Goal: Task Accomplishment & Management: Complete application form

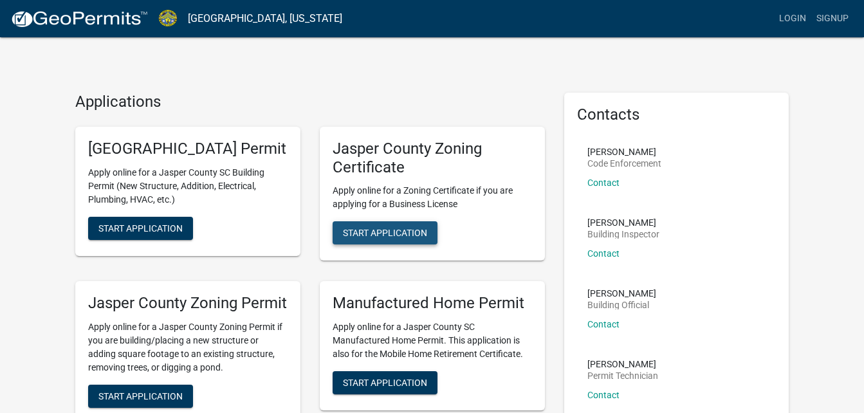
click at [397, 242] on button "Start Application" at bounding box center [385, 232] width 105 height 23
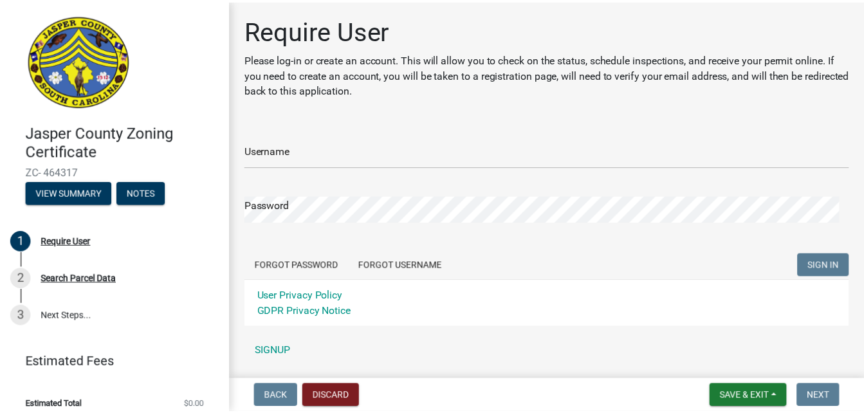
scroll to position [40, 0]
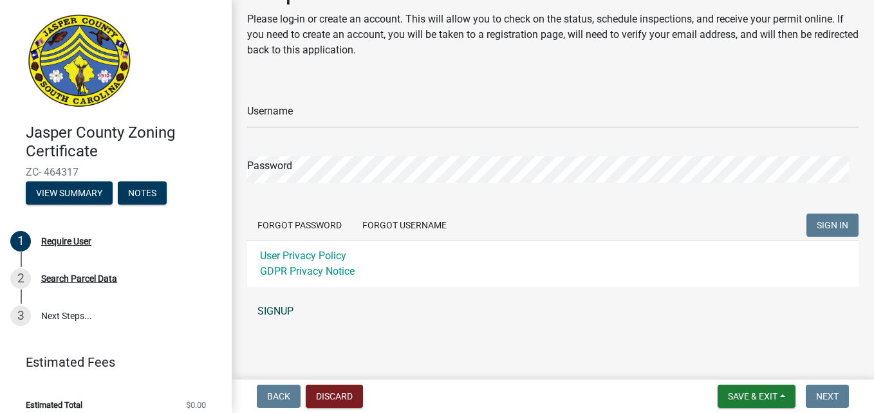
click at [274, 305] on link "SIGNUP" at bounding box center [552, 312] width 611 height 26
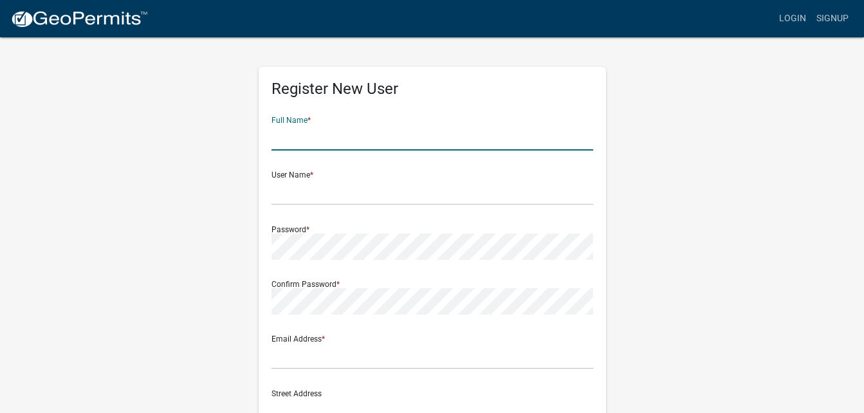
click at [338, 147] on input "text" at bounding box center [433, 137] width 322 height 26
type input "Giselle"
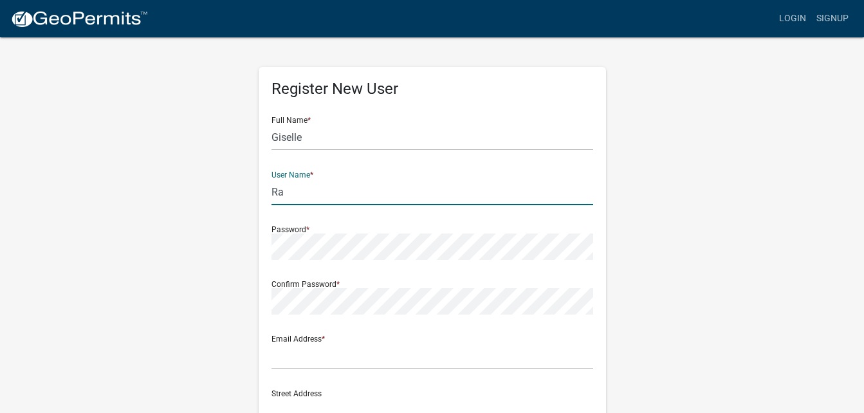
type input "R"
click at [330, 147] on input "Giselle" at bounding box center [433, 137] width 322 height 26
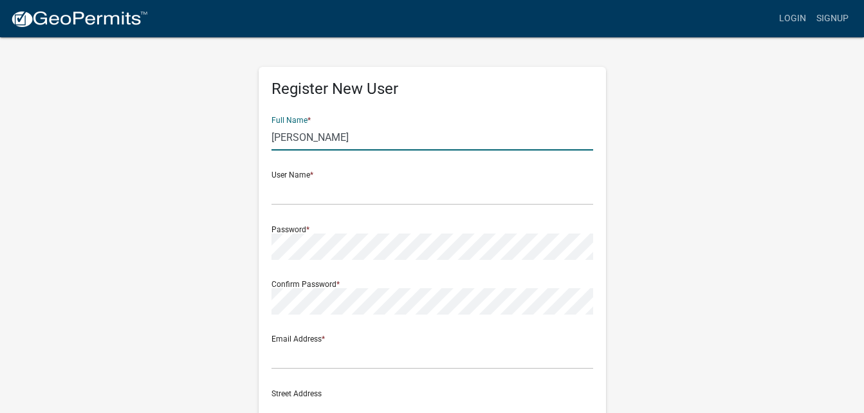
type input "[PERSON_NAME]"
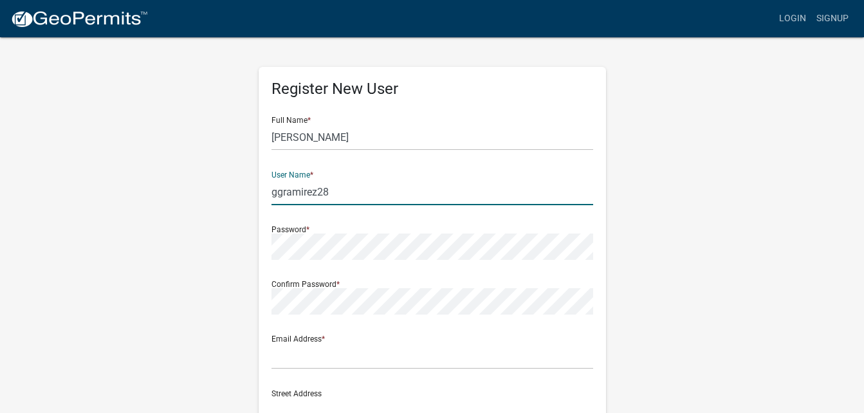
type input "ggramirez28"
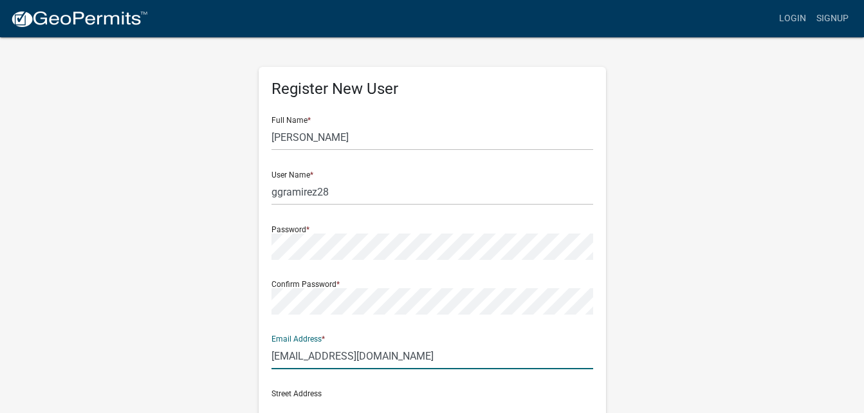
type input "[EMAIL_ADDRESS][DOMAIN_NAME]"
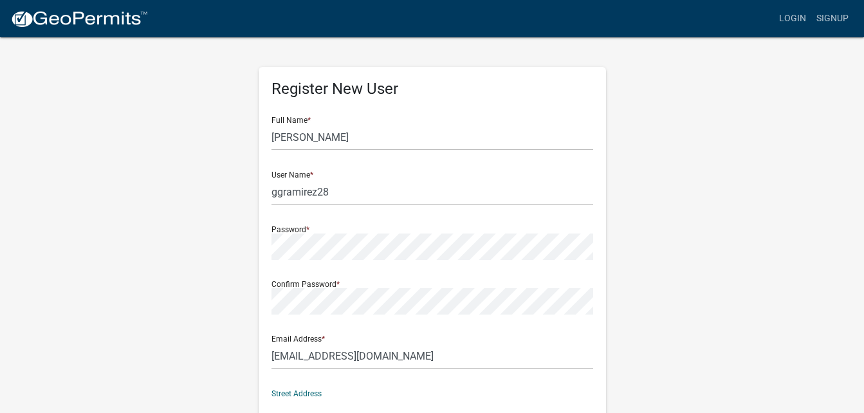
scroll to position [11, 0]
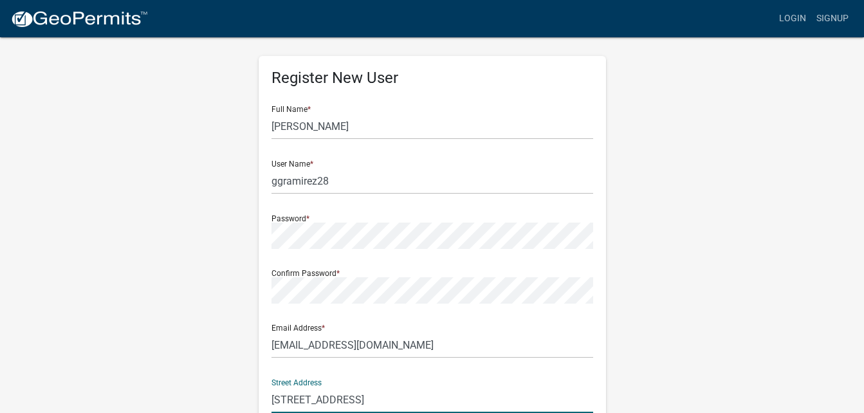
type input "[STREET_ADDRESS]"
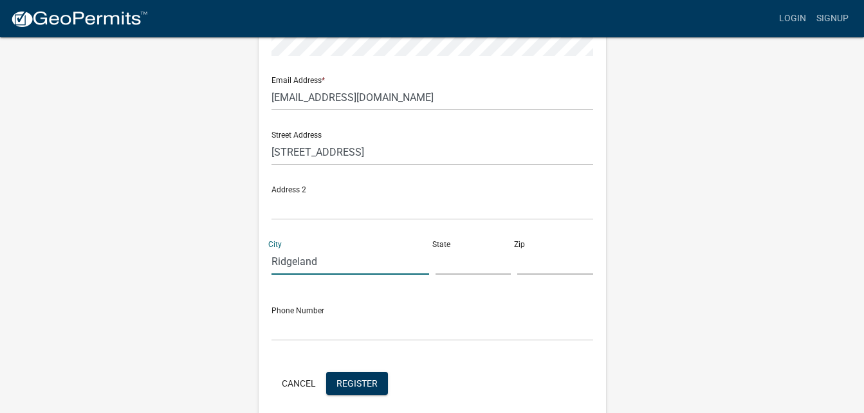
type input "Ridgeland"
type input "s"
type input "SC"
type input "29936"
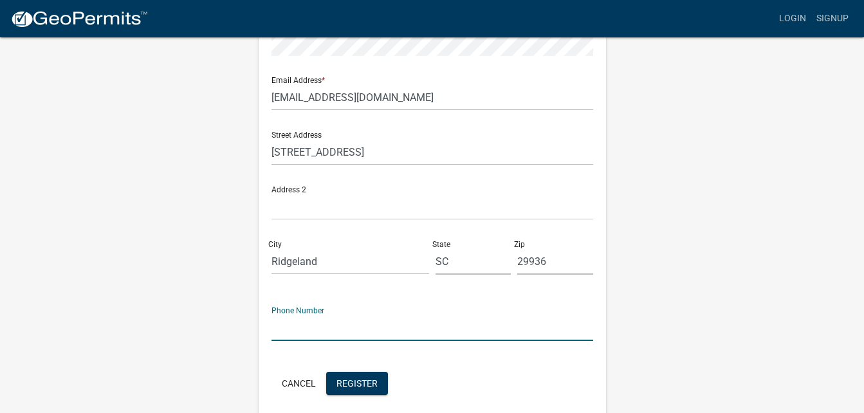
click at [283, 333] on input "text" at bounding box center [433, 328] width 322 height 26
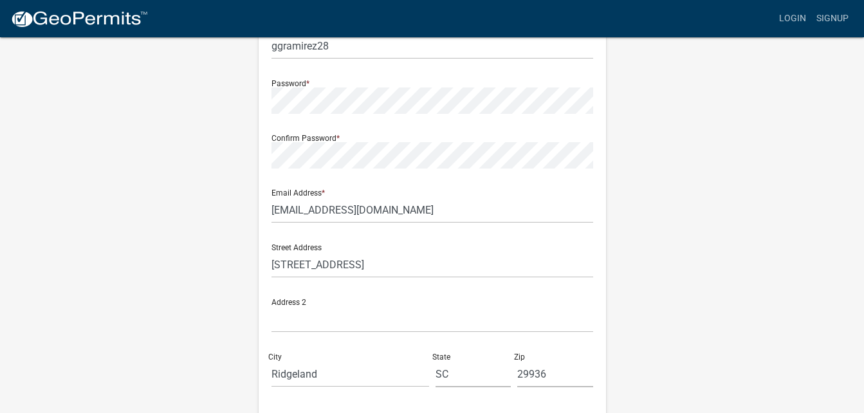
scroll to position [312, 0]
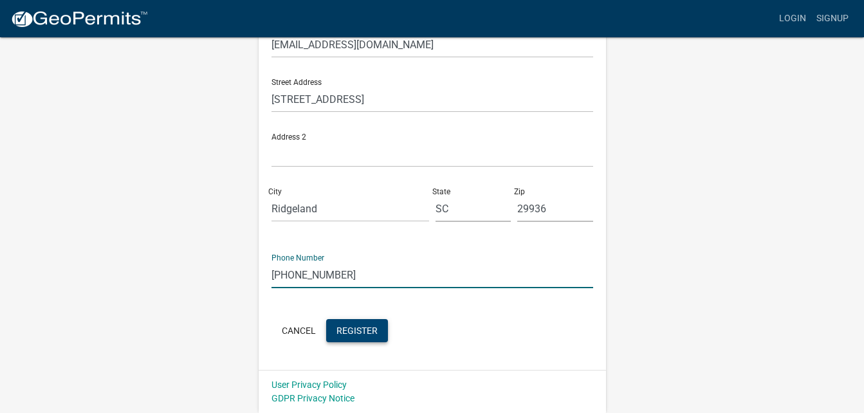
type input "[PHONE_NUMBER]"
click at [346, 331] on span "Register" at bounding box center [357, 330] width 41 height 10
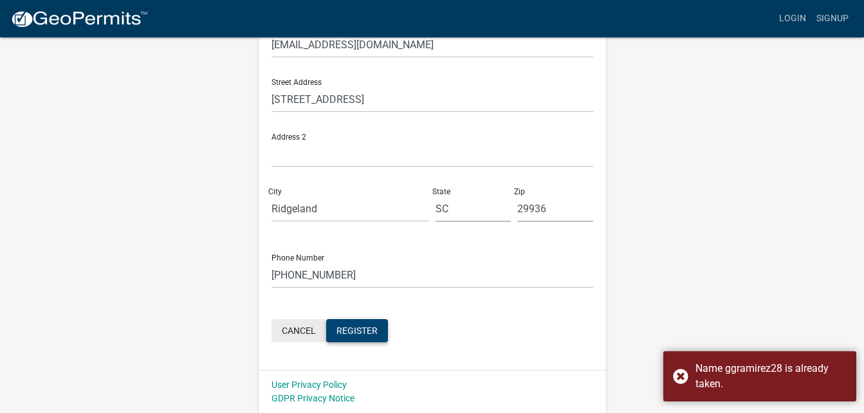
click at [299, 326] on button "Cancel" at bounding box center [299, 330] width 55 height 23
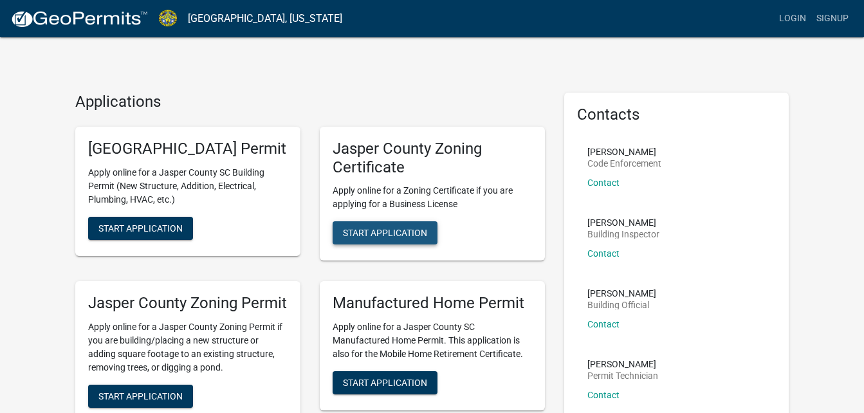
click at [393, 233] on span "Start Application" at bounding box center [385, 233] width 84 height 10
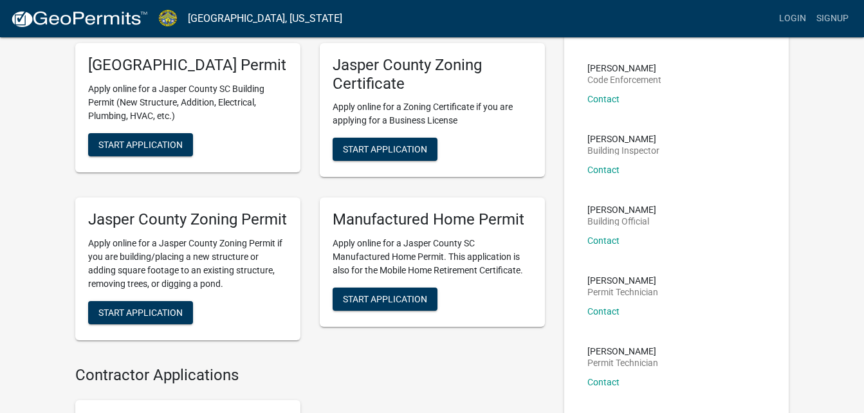
scroll to position [64, 0]
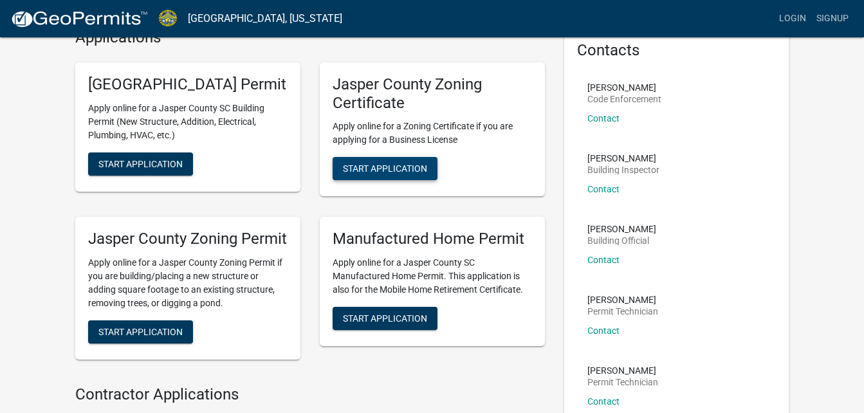
click at [416, 164] on span "Start Application" at bounding box center [385, 168] width 84 height 10
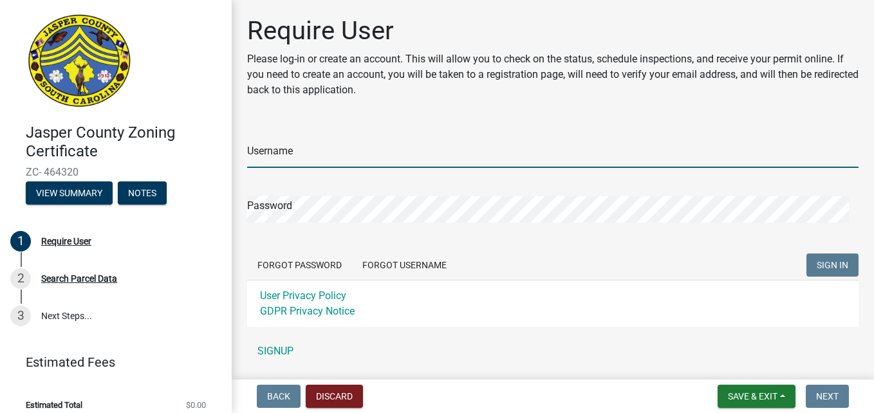
click at [308, 159] on input "Username" at bounding box center [552, 155] width 611 height 26
type input "ggramirez28"
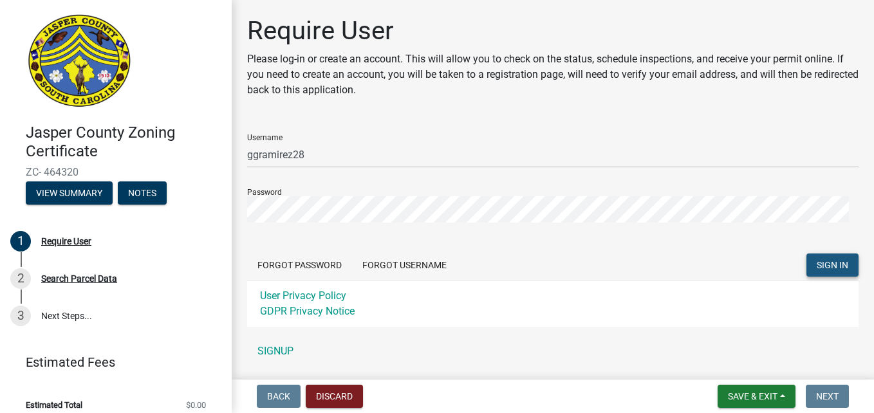
click at [836, 271] on button "SIGN IN" at bounding box center [833, 265] width 52 height 23
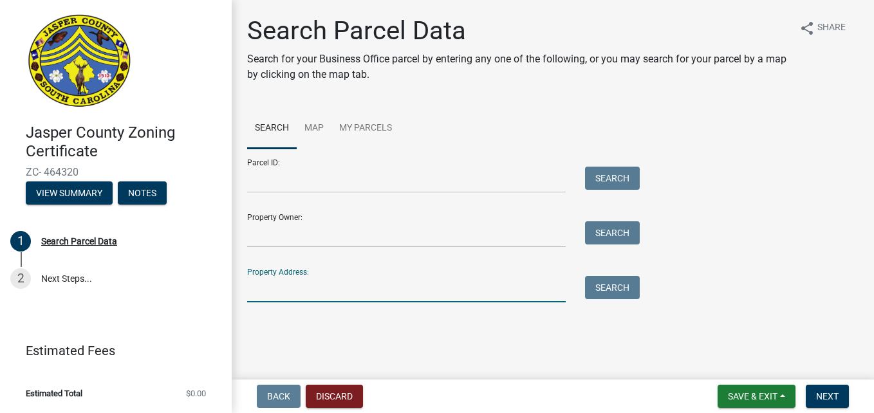
click at [387, 290] on input "Property Address:" at bounding box center [406, 289] width 319 height 26
type input "[STREET_ADDRESS]"
click at [616, 284] on button "Search" at bounding box center [612, 287] width 55 height 23
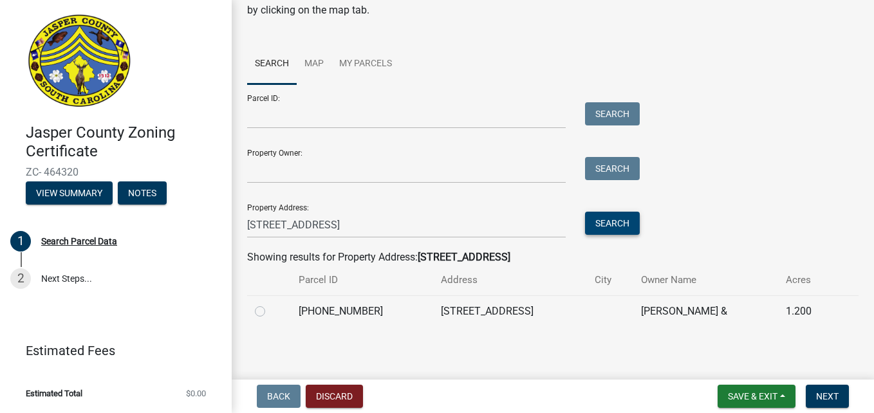
scroll to position [67, 0]
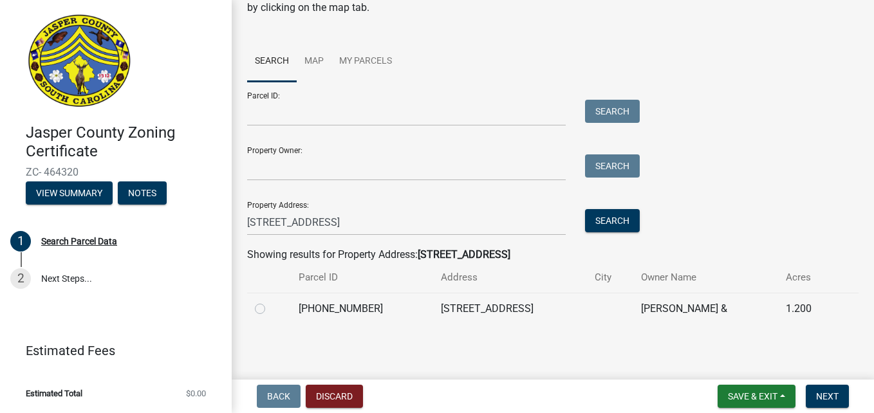
click at [433, 320] on td "256 GREEN ACRES RD" at bounding box center [510, 309] width 154 height 32
drag, startPoint x: 263, startPoint y: 310, endPoint x: 317, endPoint y: 335, distance: 59.6
click at [270, 301] on label at bounding box center [270, 301] width 0 height 0
click at [270, 310] on input "radio" at bounding box center [274, 305] width 8 height 8
radio input "true"
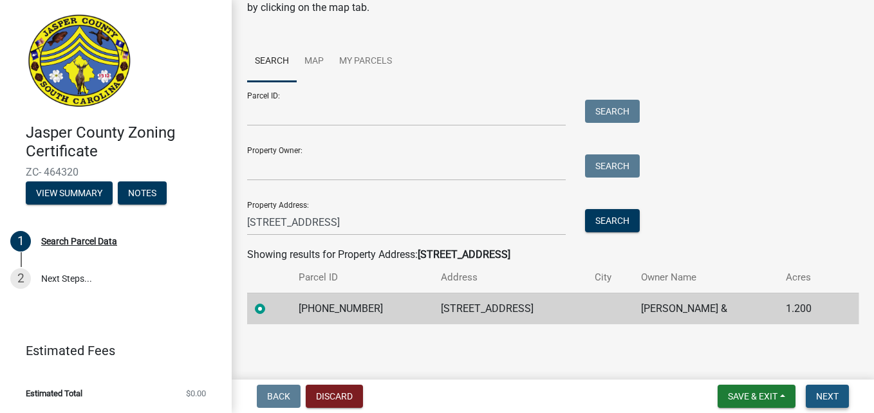
click at [837, 406] on button "Next" at bounding box center [827, 396] width 43 height 23
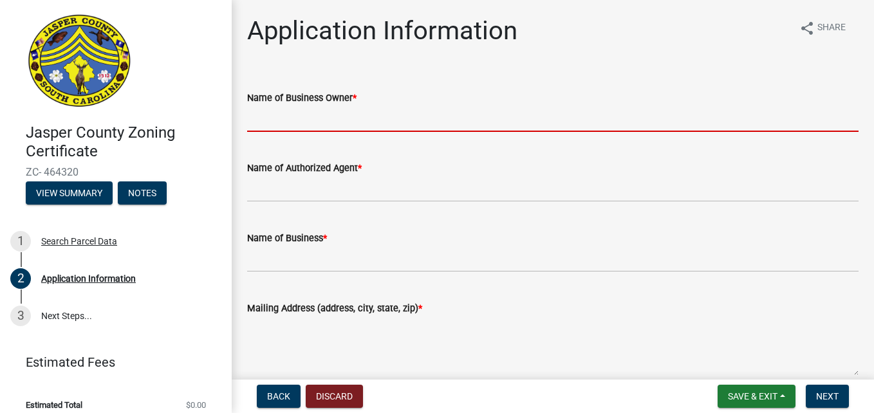
click at [436, 128] on input "Name of Business Owner *" at bounding box center [552, 119] width 611 height 26
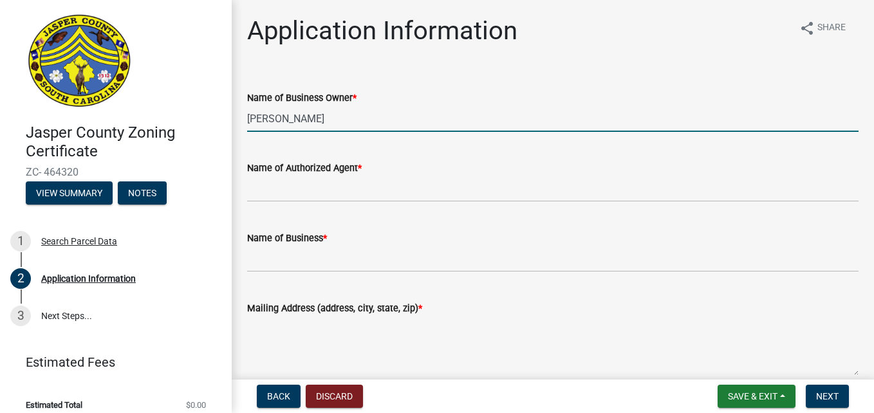
type input "[PERSON_NAME]"
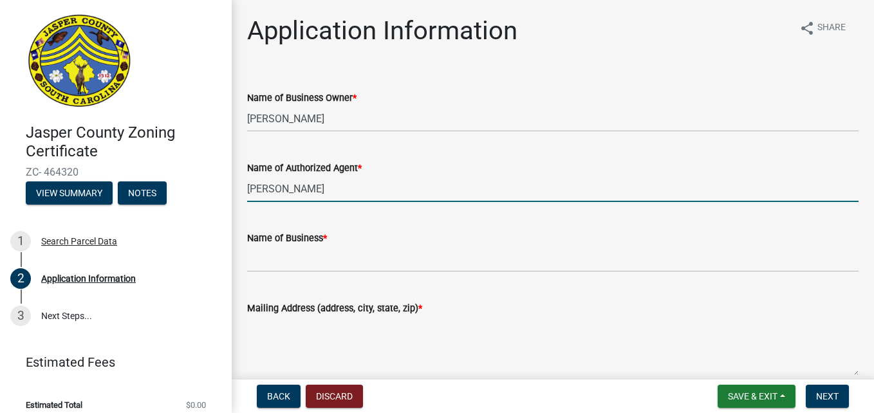
type input "[PERSON_NAME]"
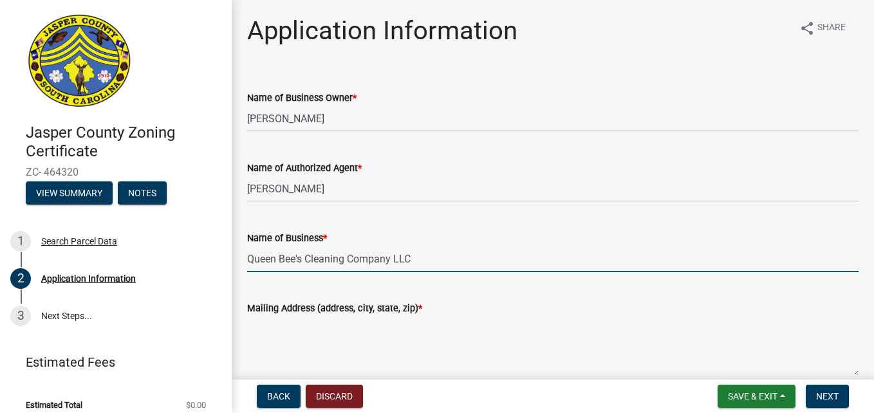
type input "Queen Bee's Cleaning Company LLC"
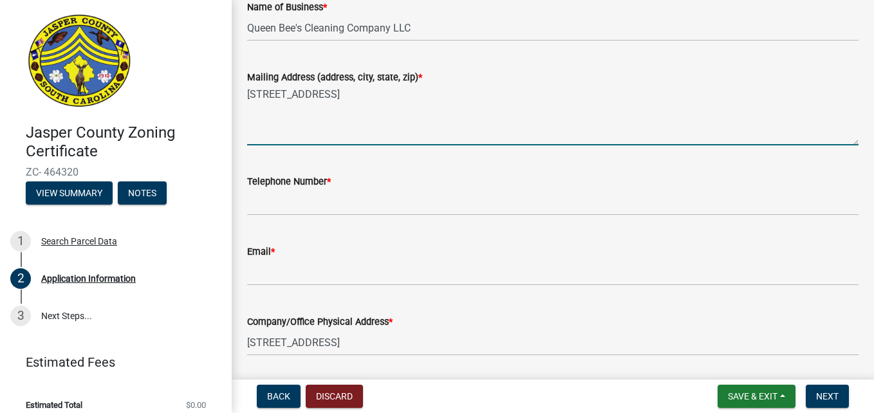
scroll to position [257, 0]
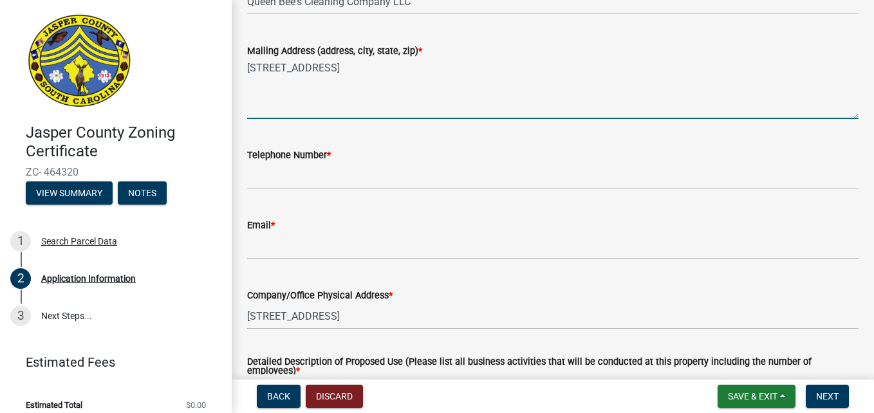
type textarea "256 Green Acres Rd, Ridgeland, SC 29936"
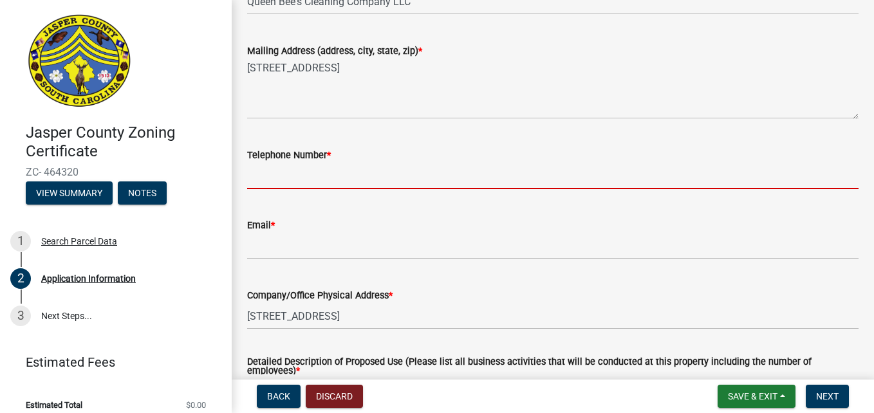
click at [492, 184] on input "Telephone Number *" at bounding box center [552, 176] width 611 height 26
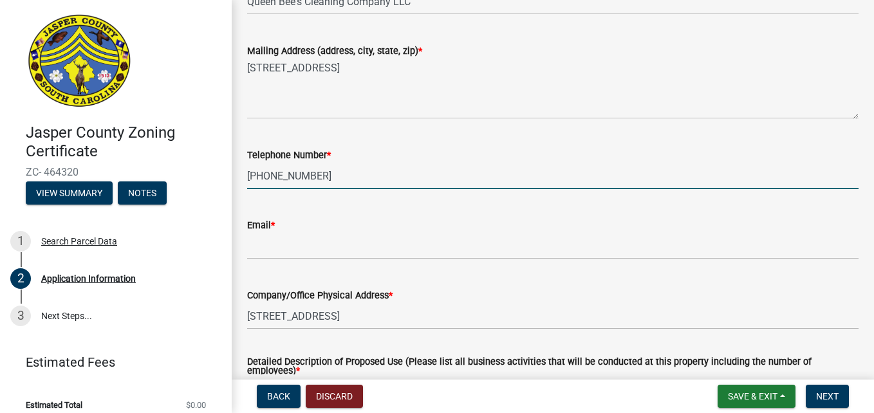
type input "[PHONE_NUMBER]"
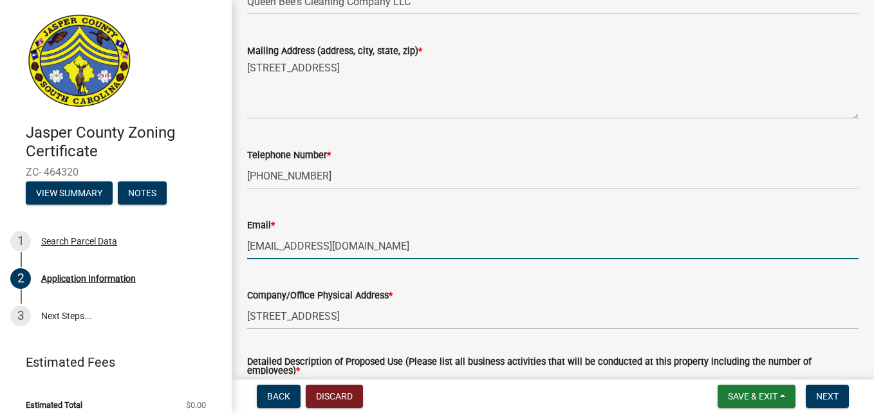
type input "[EMAIL_ADDRESS][DOMAIN_NAME]"
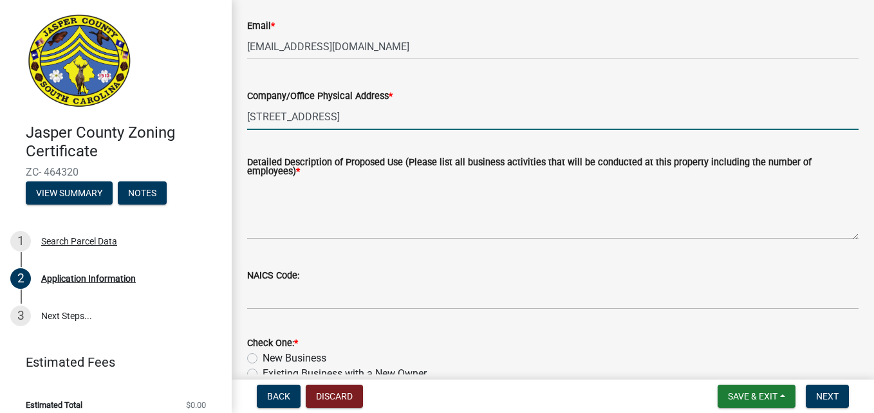
scroll to position [515, 0]
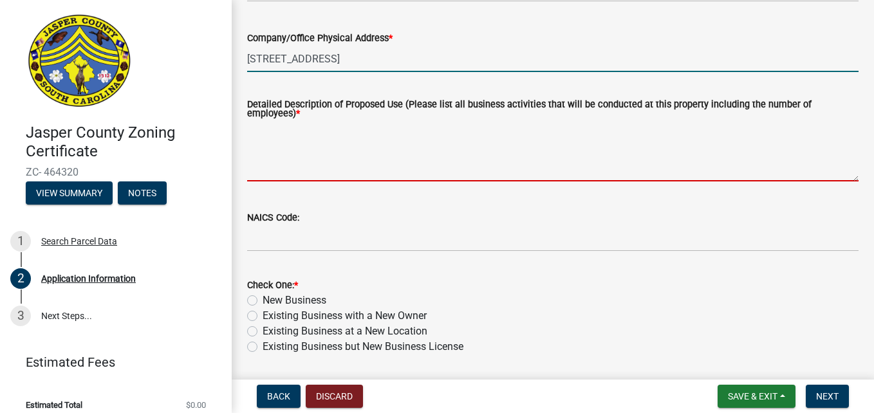
click at [497, 147] on textarea "Detailed Description of Proposed Use (Please list all business activities that …" at bounding box center [552, 151] width 611 height 61
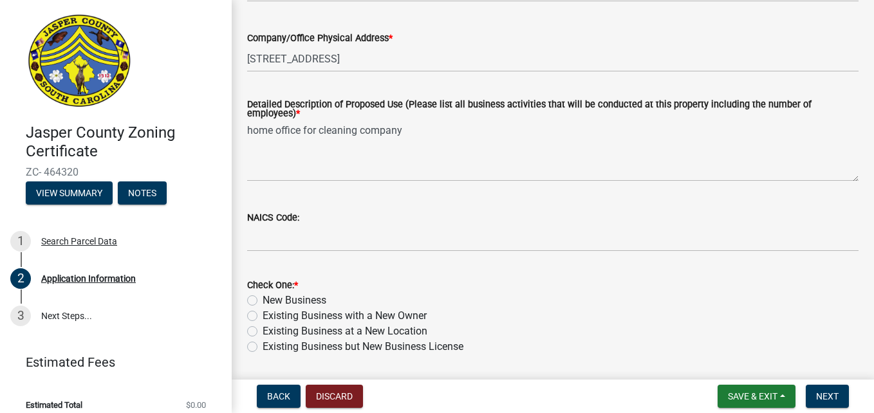
click at [478, 192] on div "NAICS Code:" at bounding box center [552, 222] width 611 height 60
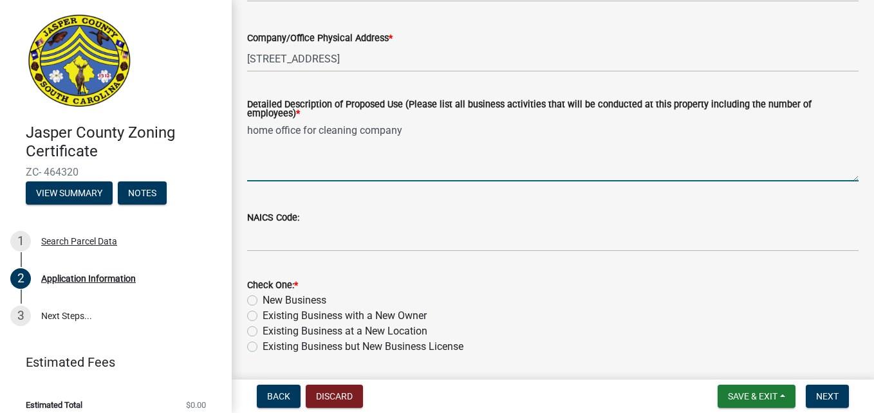
click at [437, 123] on textarea "home office for cleaning company" at bounding box center [552, 151] width 611 height 61
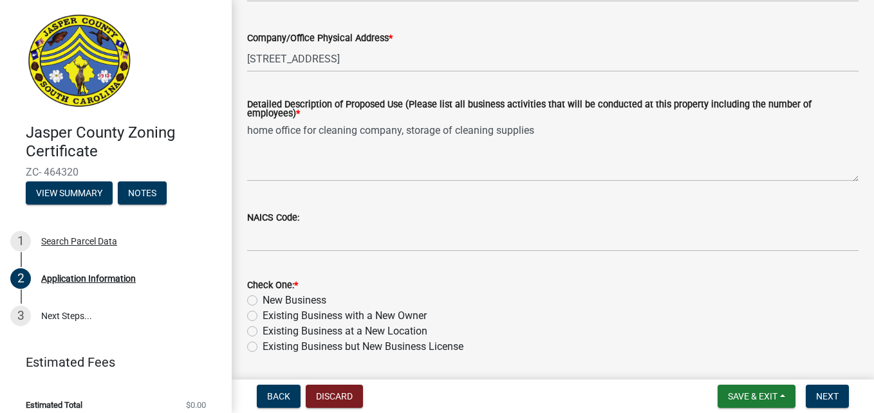
click at [540, 219] on div "NAICS Code:" at bounding box center [552, 217] width 611 height 15
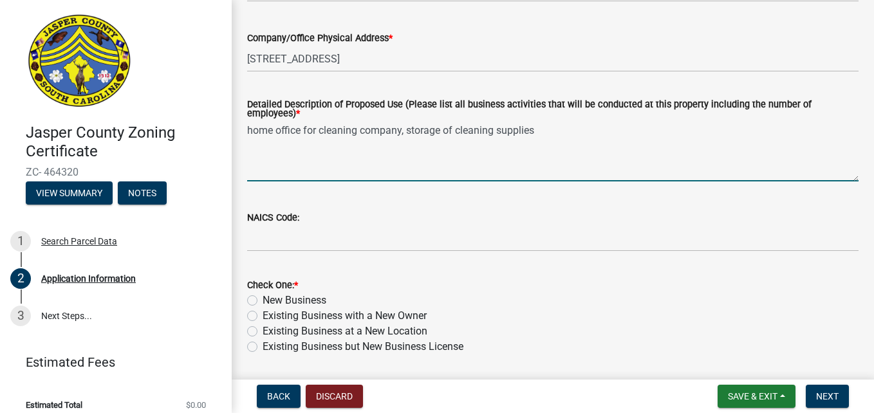
click at [577, 133] on textarea "home office for cleaning company, storage of cleaning supplies" at bounding box center [552, 151] width 611 height 61
type textarea "home office for cleaning company, storage of cleaning supplies 1 employee"
click at [499, 188] on wm-data-entity-input "Detailed Description of Proposed Use (Please list all business activities that …" at bounding box center [552, 136] width 611 height 109
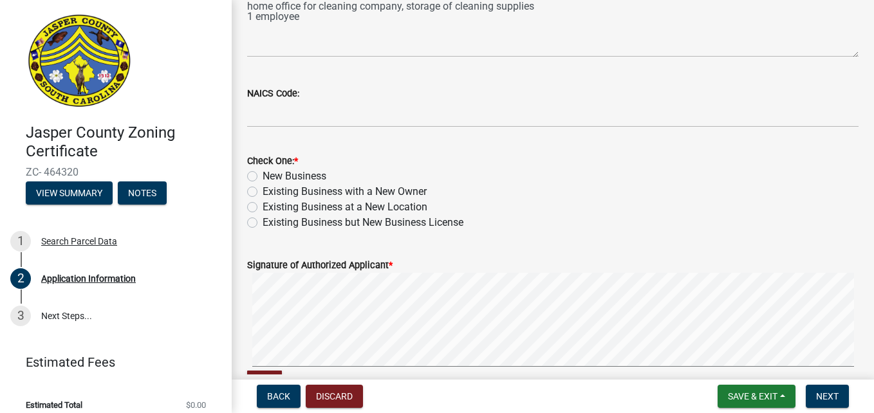
scroll to position [644, 0]
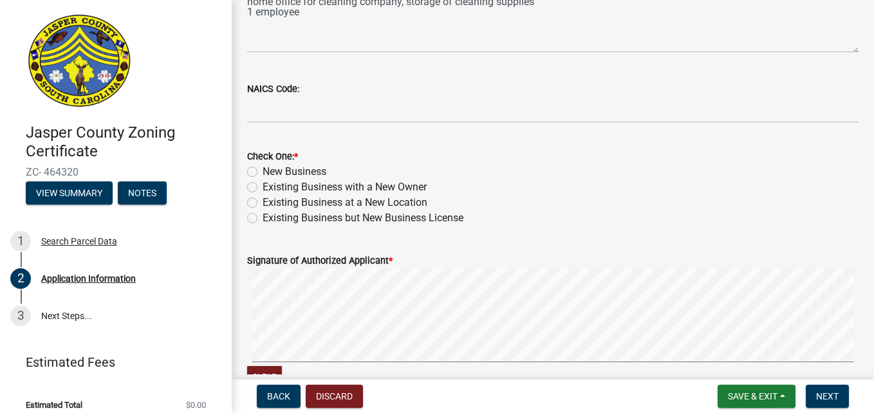
click at [281, 170] on label "New Business" at bounding box center [295, 171] width 64 height 15
click at [271, 170] on input "New Business" at bounding box center [267, 168] width 8 height 8
radio input "true"
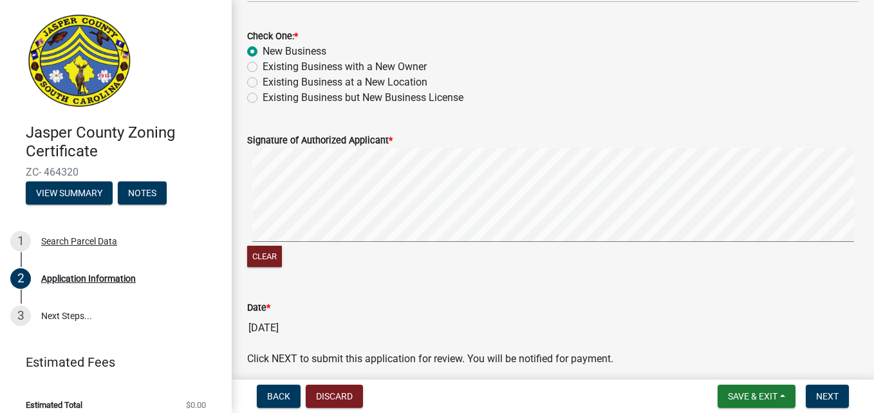
scroll to position [772, 0]
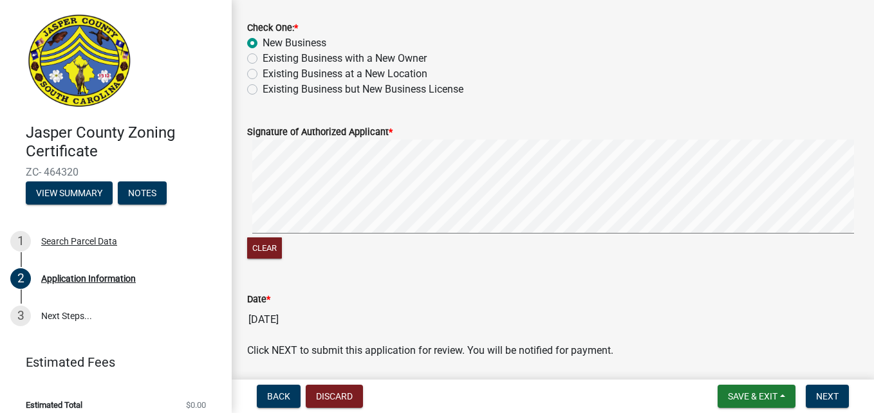
drag, startPoint x: 424, startPoint y: 134, endPoint x: 349, endPoint y: 133, distance: 75.3
click at [423, 134] on div "Signature of Authorized Applicant *" at bounding box center [552, 131] width 611 height 15
click at [349, 133] on label "Signature of Authorized Applicant *" at bounding box center [319, 132] width 145 height 9
click at [439, 132] on div "Signature of Authorized Applicant *" at bounding box center [552, 131] width 611 height 15
click at [373, 136] on label "Signature of Authorized Applicant *" at bounding box center [319, 132] width 145 height 9
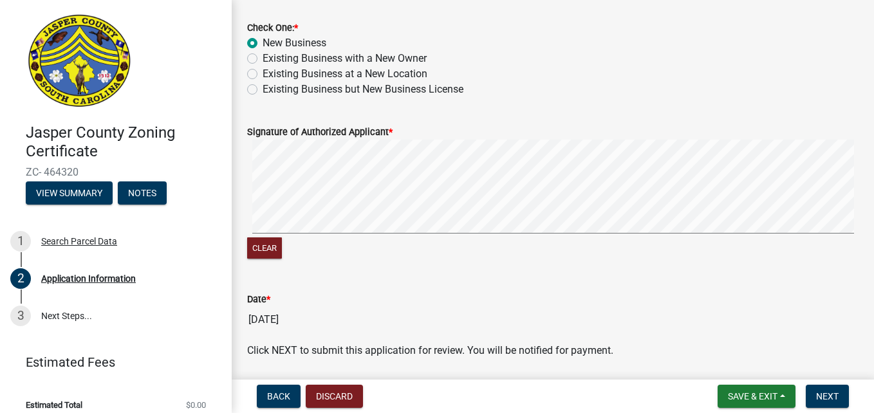
drag, startPoint x: 379, startPoint y: 130, endPoint x: 389, endPoint y: 127, distance: 10.0
click at [386, 128] on label "Signature of Authorized Applicant *" at bounding box center [319, 132] width 145 height 9
drag, startPoint x: 389, startPoint y: 127, endPoint x: 432, endPoint y: 129, distance: 43.2
click at [424, 126] on div "Signature of Authorized Applicant *" at bounding box center [552, 131] width 611 height 15
click at [433, 130] on div "Signature of Authorized Applicant *" at bounding box center [552, 131] width 611 height 15
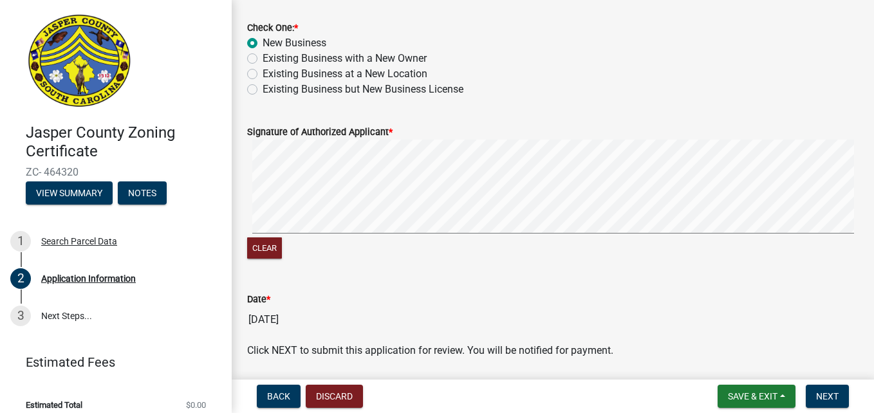
click at [433, 130] on div "Signature of Authorized Applicant *" at bounding box center [552, 131] width 611 height 15
click at [321, 135] on label "Signature of Authorized Applicant *" at bounding box center [319, 132] width 145 height 9
click at [264, 244] on button "Clear" at bounding box center [264, 248] width 35 height 21
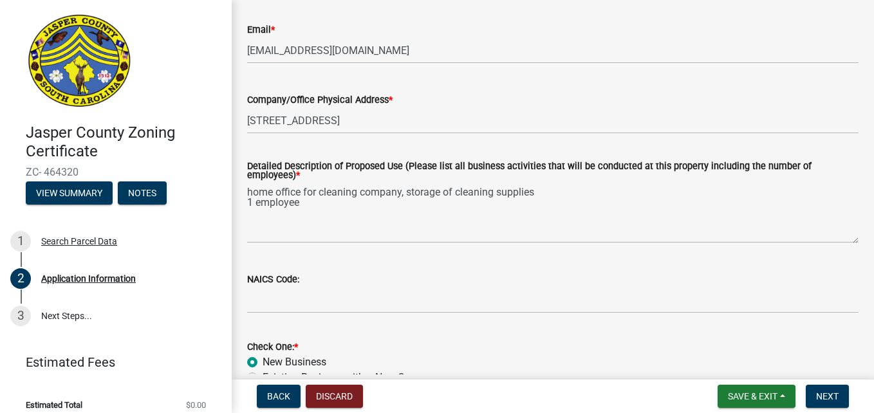
scroll to position [437, 0]
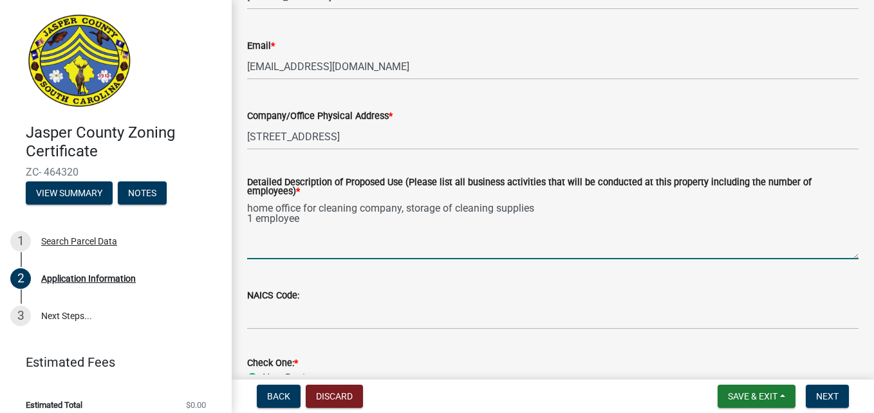
click at [454, 205] on textarea "home office for cleaning company, storage of cleaning supplies 1 employee" at bounding box center [552, 229] width 611 height 61
type textarea "home office for cleaning company, storage of cleaning supplies 1 employee"
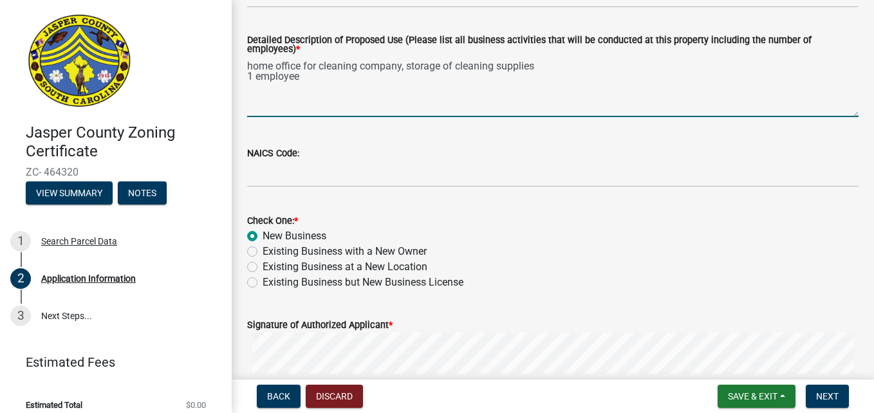
scroll to position [644, 0]
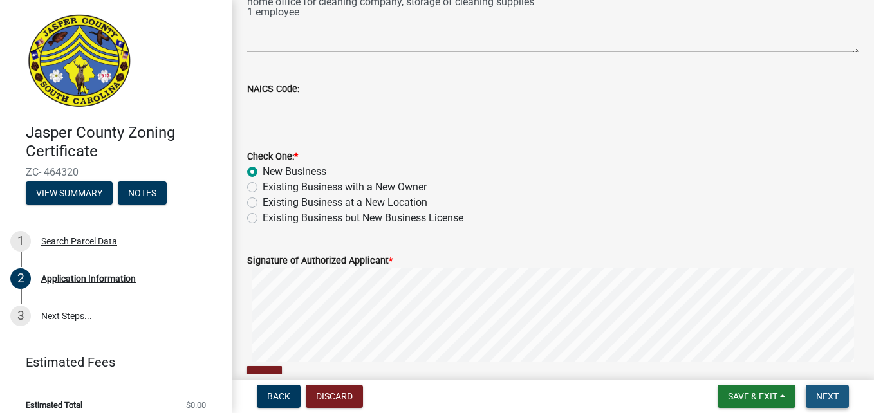
click at [828, 401] on span "Next" at bounding box center [827, 396] width 23 height 10
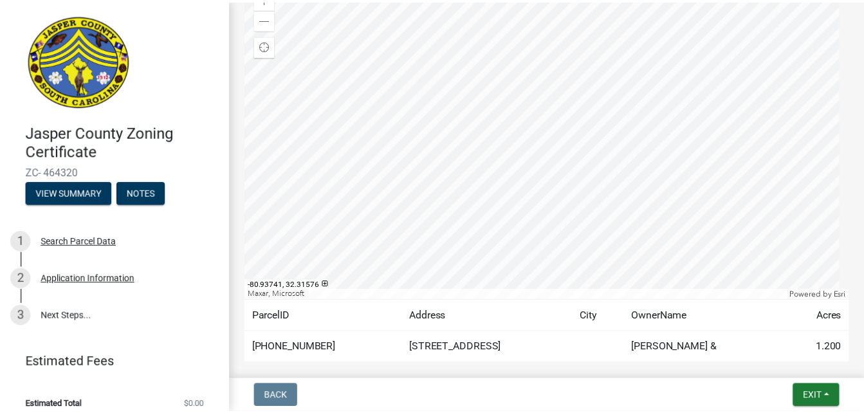
scroll to position [240, 0]
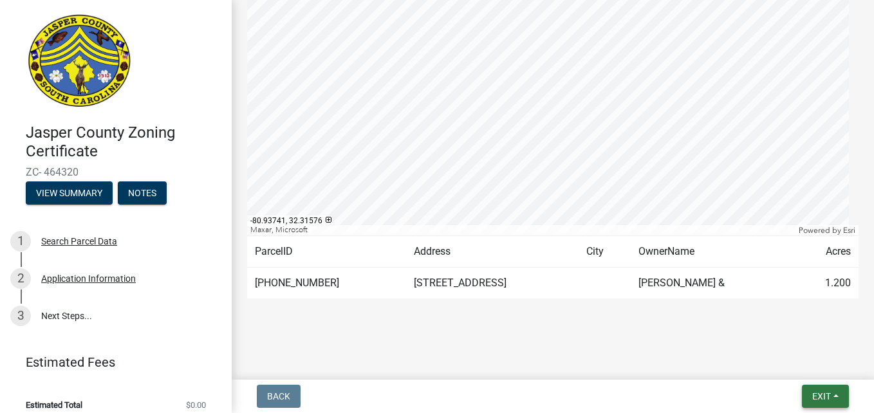
click at [816, 392] on span "Exit" at bounding box center [821, 396] width 19 height 10
click at [781, 362] on button "Save & Exit" at bounding box center [797, 363] width 103 height 31
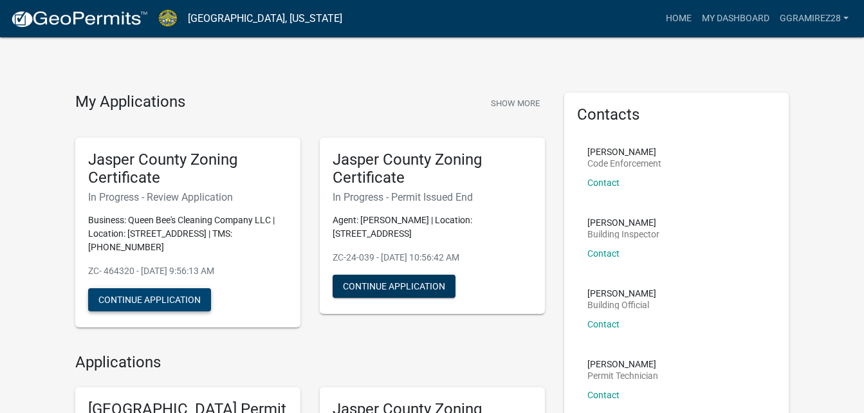
click at [154, 294] on button "Continue Application" at bounding box center [149, 299] width 123 height 23
